Goal: Task Accomplishment & Management: Manage account settings

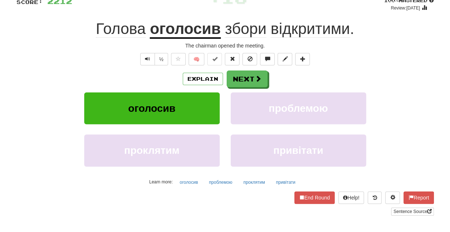
scroll to position [57, 0]
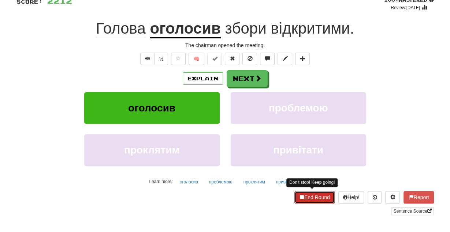
click at [308, 196] on button "End Round" at bounding box center [314, 197] width 40 height 12
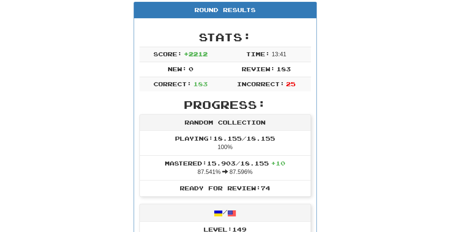
scroll to position [0, 0]
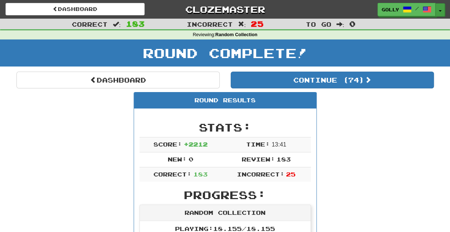
click at [440, 10] on span "button" at bounding box center [439, 10] width 3 height 1
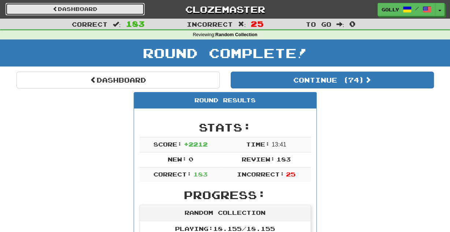
click at [111, 11] on link "Dashboard" at bounding box center [74, 9] width 139 height 12
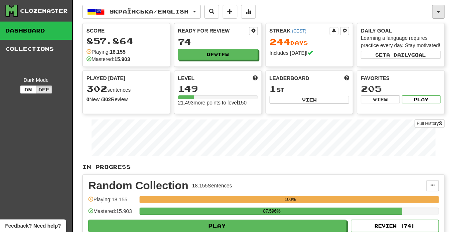
click at [435, 12] on button "button" at bounding box center [438, 12] width 12 height 14
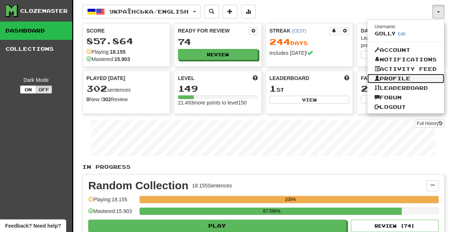
click at [397, 77] on link "Profile" at bounding box center [405, 79] width 77 height 10
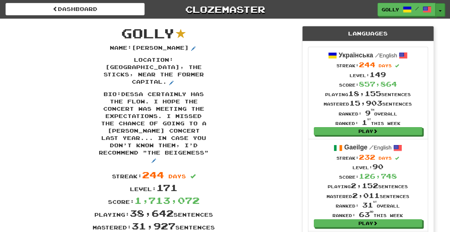
click at [438, 7] on button "Toggle Dropdown" at bounding box center [440, 9] width 10 height 13
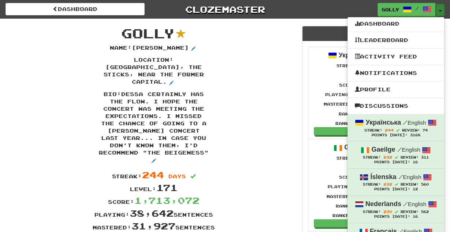
click at [438, 7] on button "Toggle Dropdown" at bounding box center [440, 9] width 10 height 13
